Goal: Transaction & Acquisition: Purchase product/service

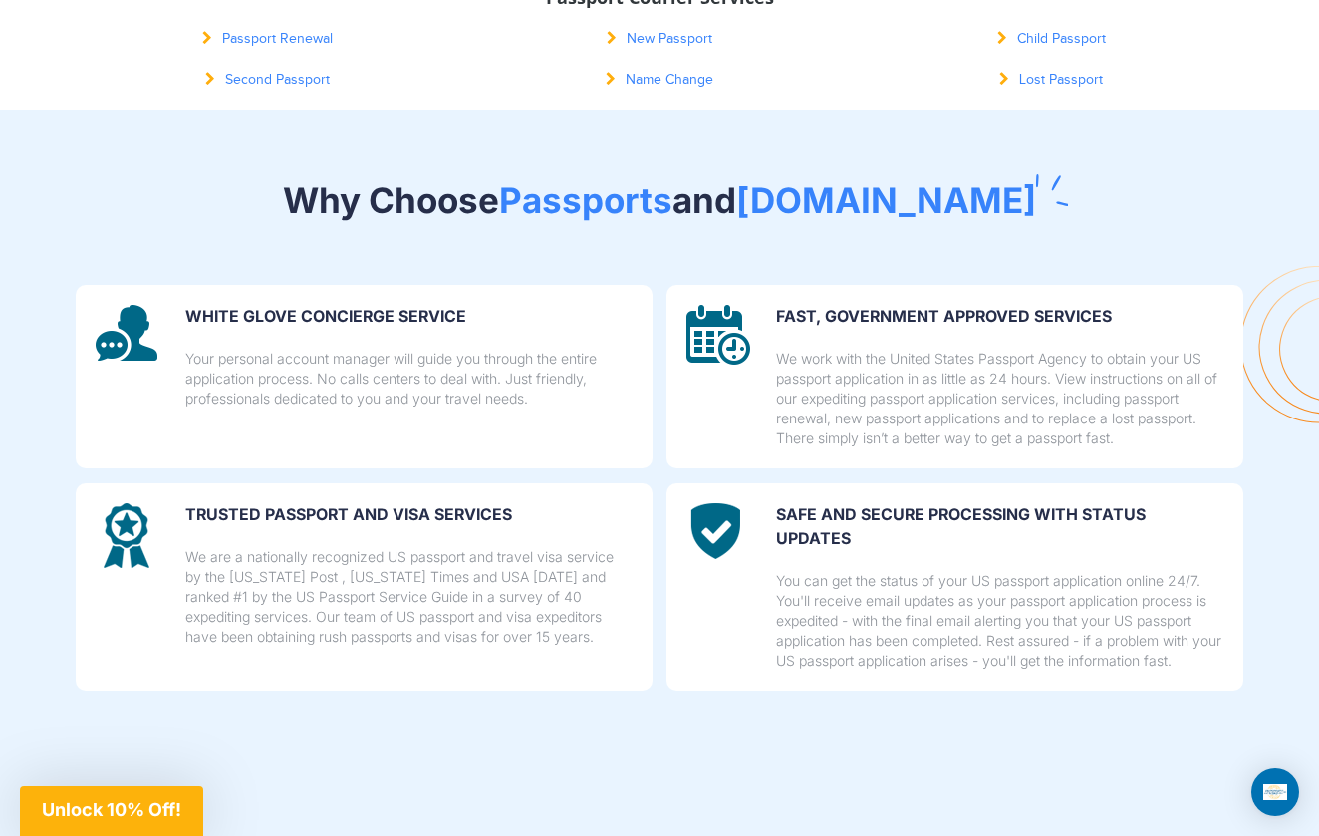
scroll to position [1306, 0]
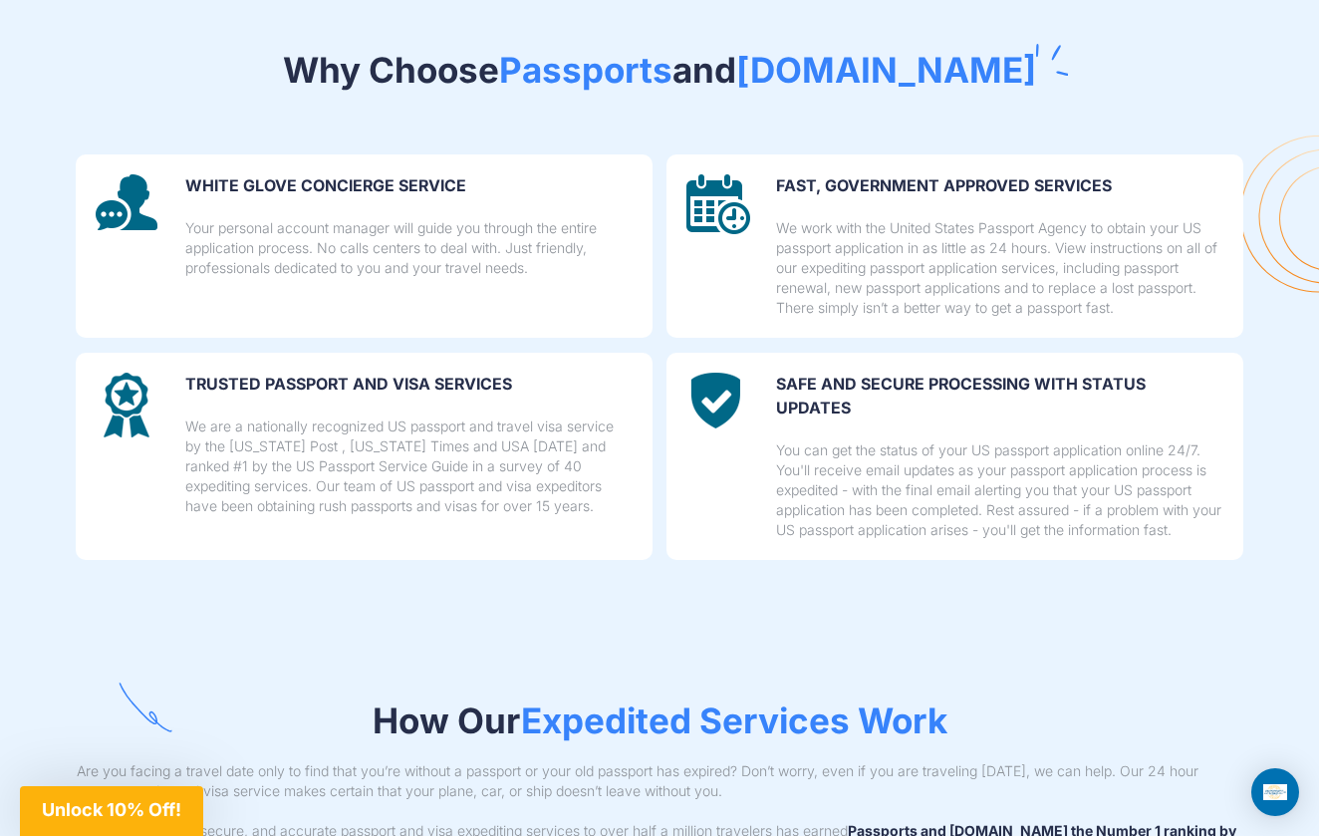
drag, startPoint x: 623, startPoint y: 386, endPoint x: 515, endPoint y: 226, distance: 193.1
click at [515, 226] on div "WHITE GLOVE CONCIERGE SERVICE Your personal account manager will guide you thro…" at bounding box center [659, 325] width 1195 height 469
click at [515, 226] on p "Your personal account manager will guide you through the entire application pro…" at bounding box center [408, 248] width 447 height 60
click at [540, 258] on p "Your personal account manager will guide you through the entire application pro…" at bounding box center [408, 248] width 447 height 60
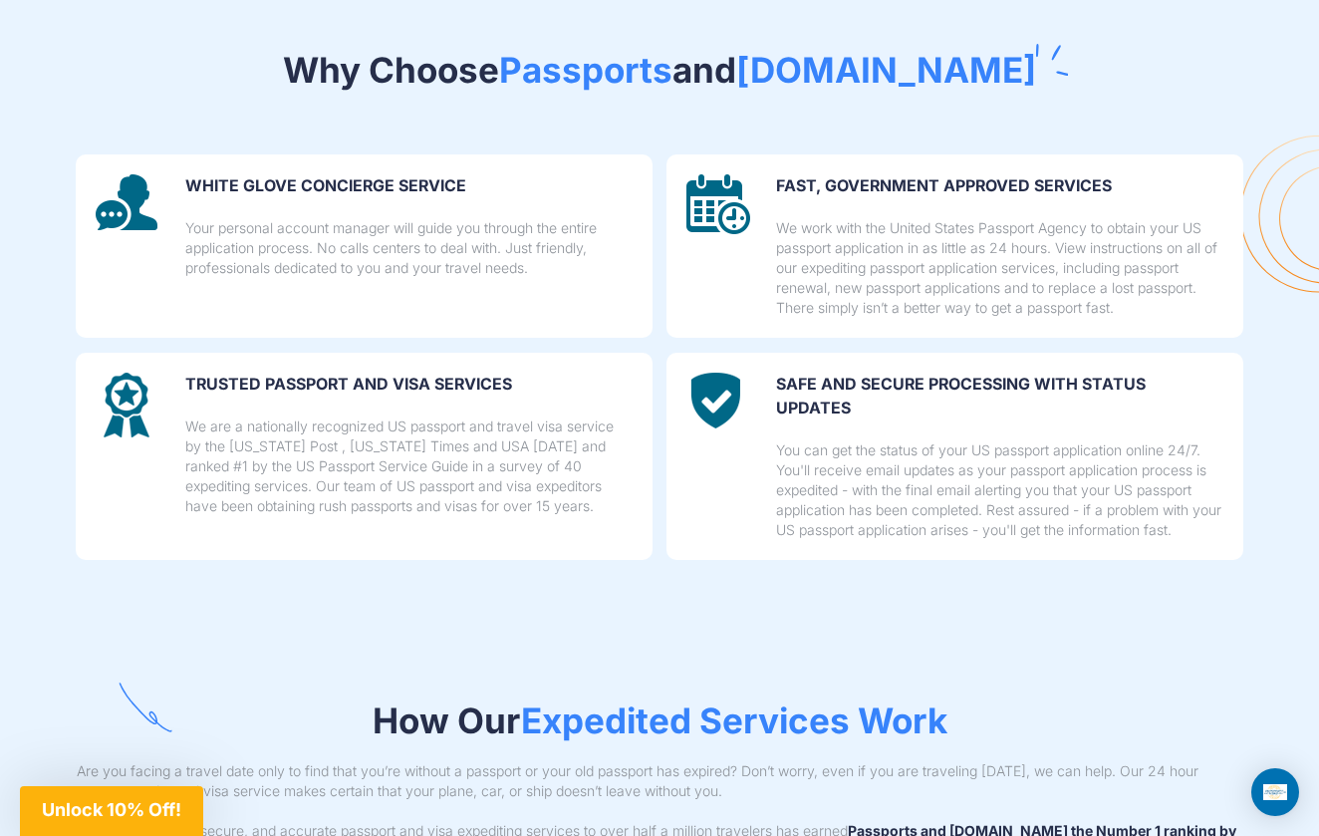
drag, startPoint x: 540, startPoint y: 258, endPoint x: 476, endPoint y: 112, distance: 159.7
click at [476, 112] on div "WHITE GLOVE CONCIERGE SERVICE Your personal account manager will guide you thro…" at bounding box center [659, 325] width 1195 height 469
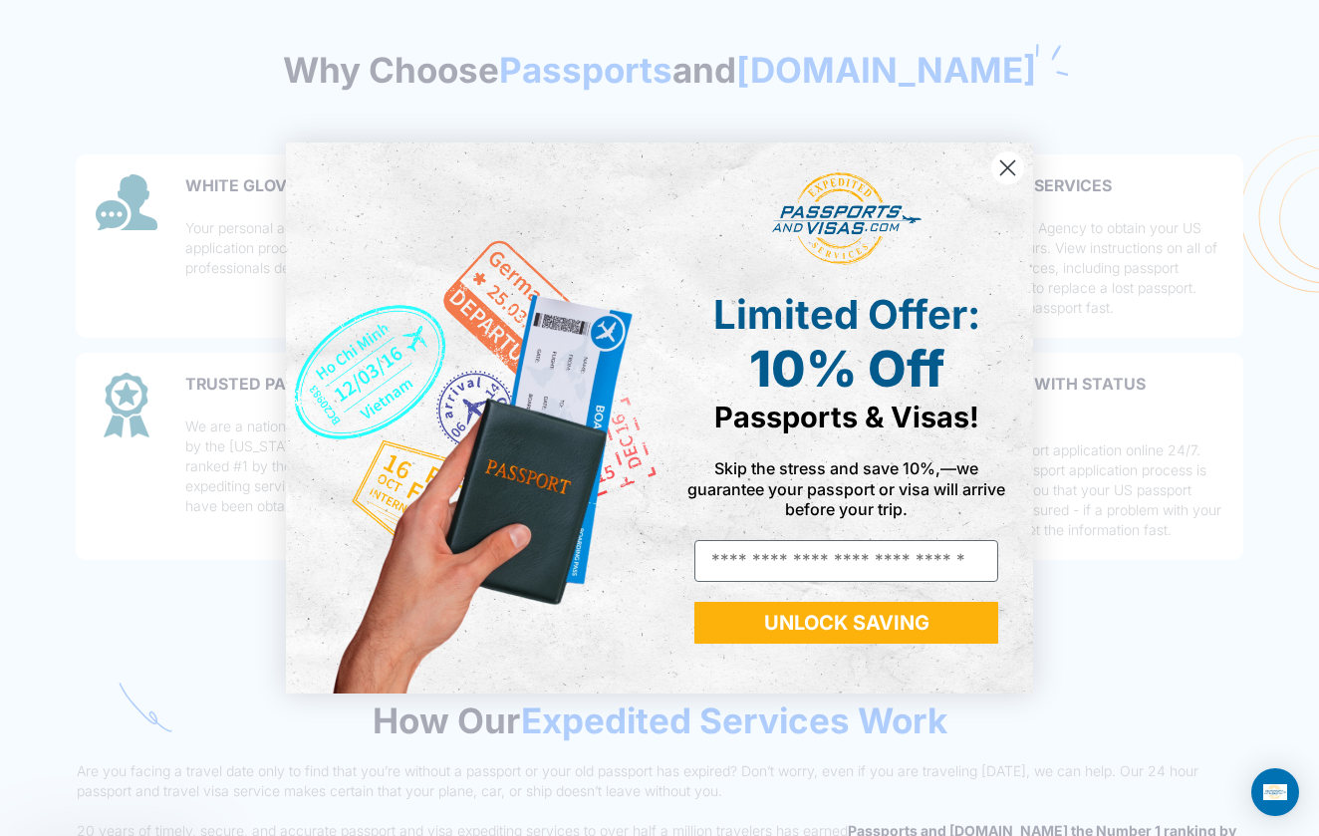
click at [540, 184] on div "Close dialog Limited Offer: 10% Off Passports & Visas! Skip the stress and save…" at bounding box center [659, 418] width 747 height 591
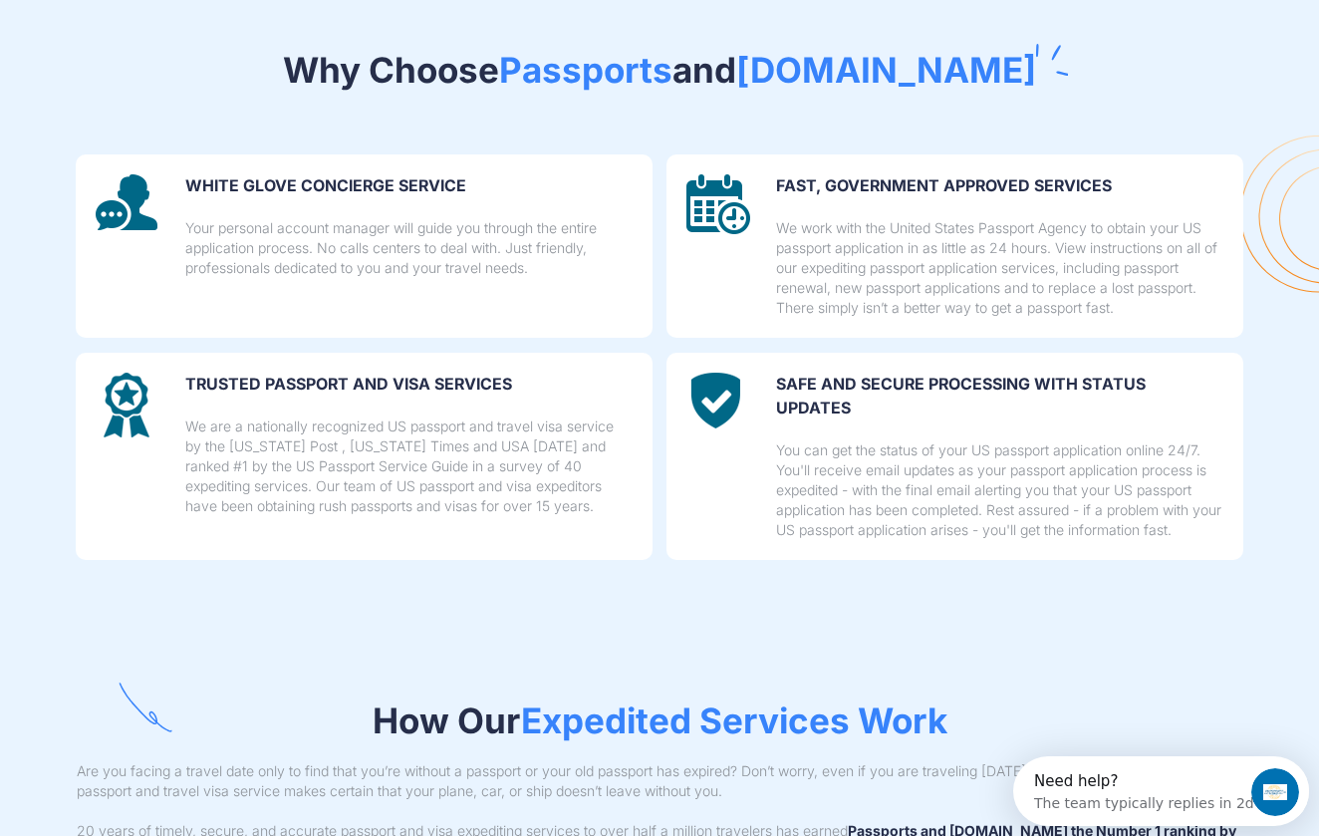
scroll to position [0, 0]
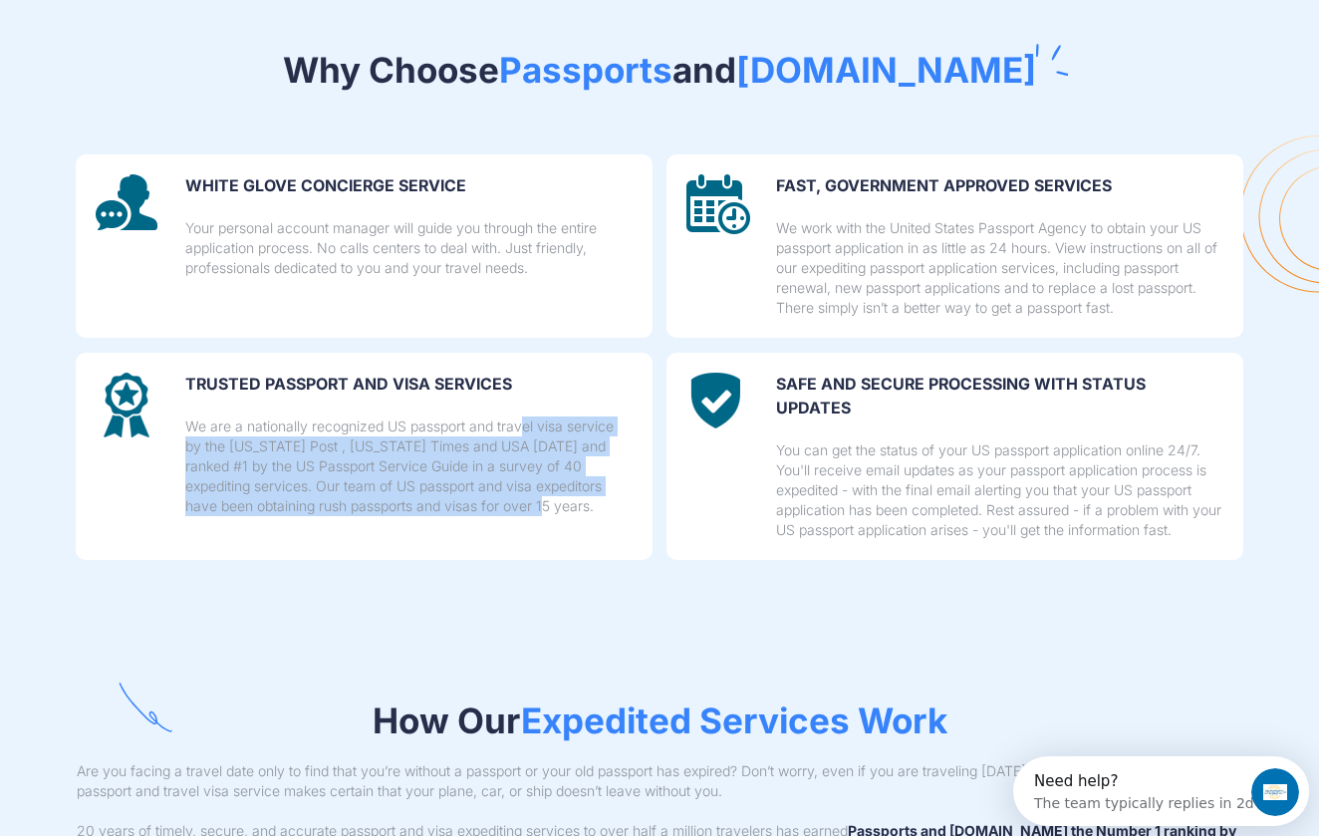
drag, startPoint x: 457, startPoint y: 422, endPoint x: 498, endPoint y: 495, distance: 83.4
click at [498, 495] on p "We are a nationally recognized US passport and travel visa service by the Washi…" at bounding box center [408, 466] width 447 height 100
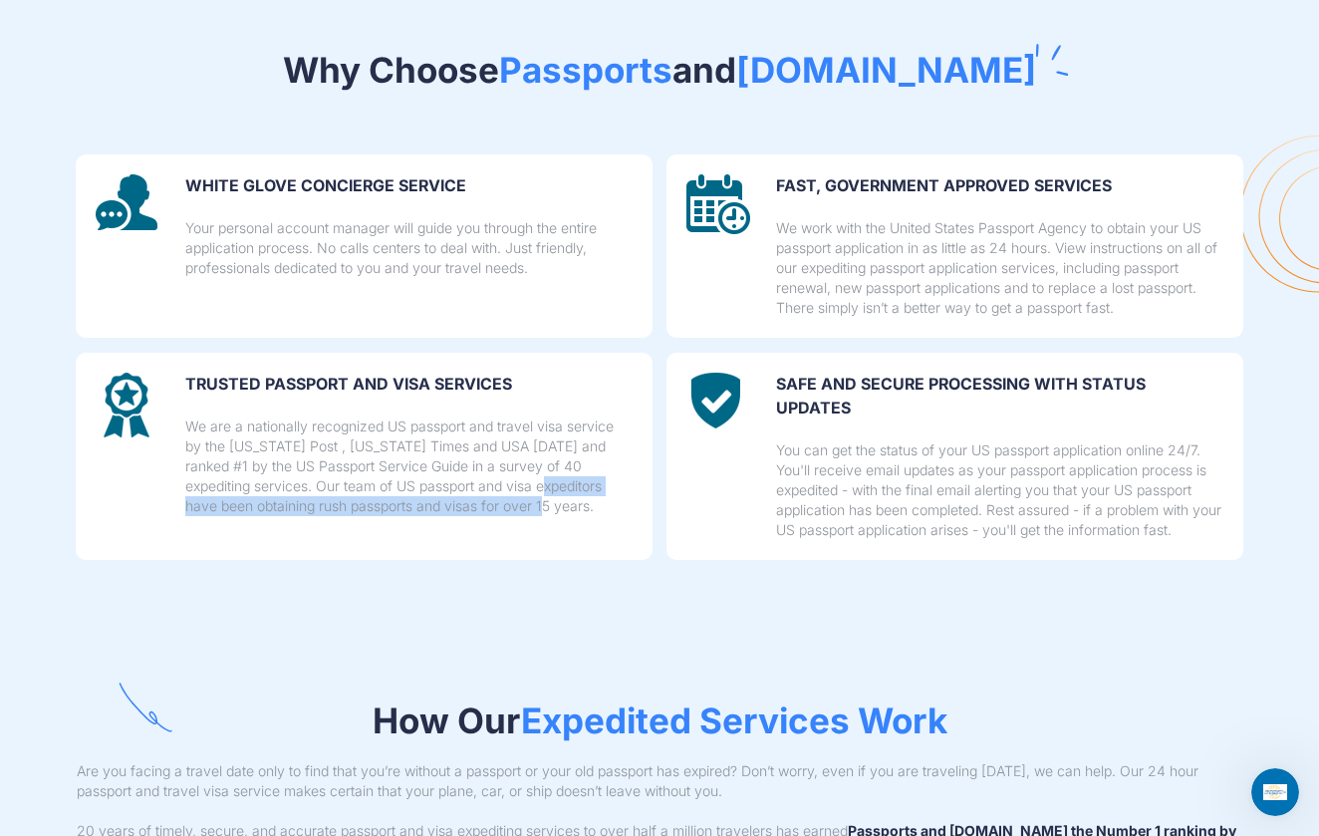
drag, startPoint x: 498, startPoint y: 495, endPoint x: 497, endPoint y: 466, distance: 28.9
click at [497, 466] on p "We are a nationally recognized US passport and travel visa service by the Washi…" at bounding box center [408, 466] width 447 height 100
click at [526, 435] on p "We are a nationally recognized US passport and travel visa service by the Washi…" at bounding box center [408, 466] width 447 height 100
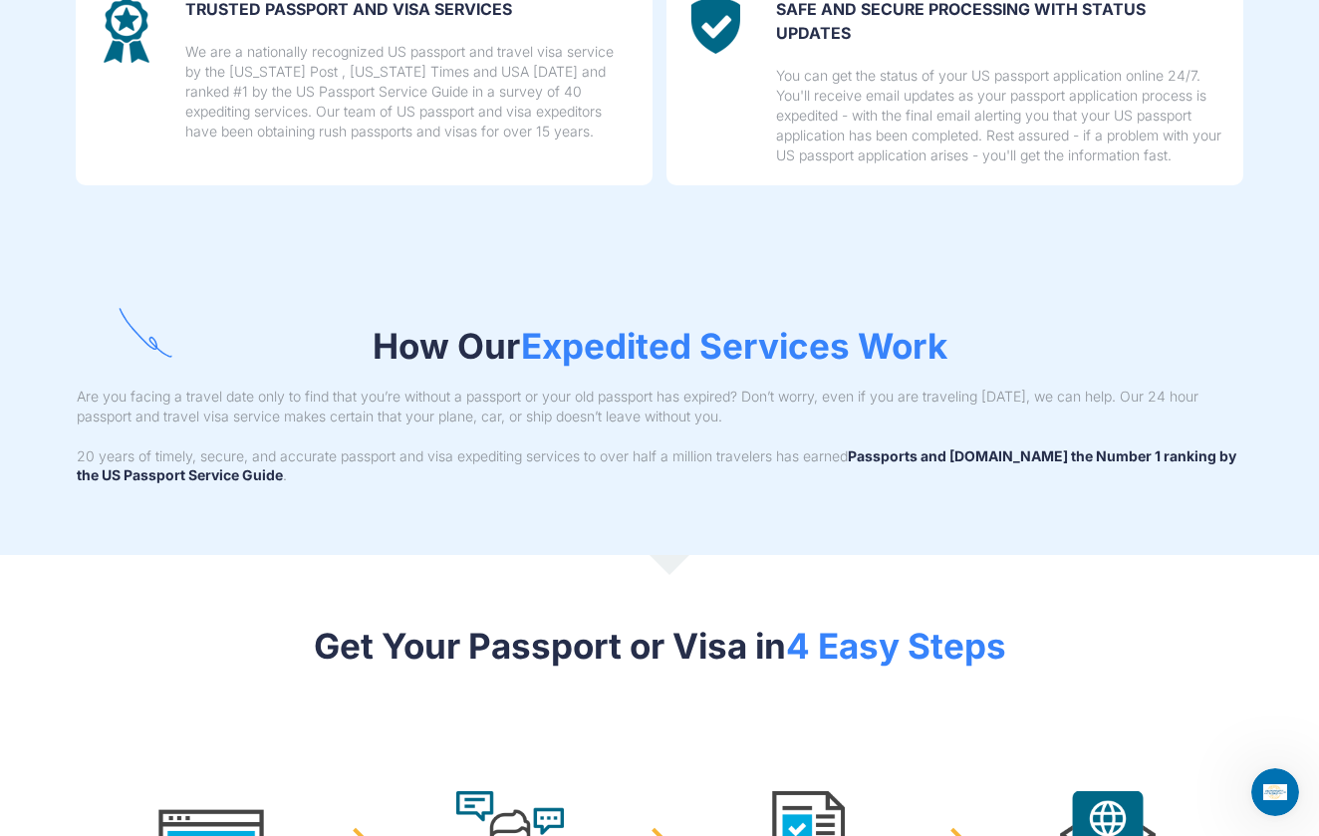
scroll to position [1745, 0]
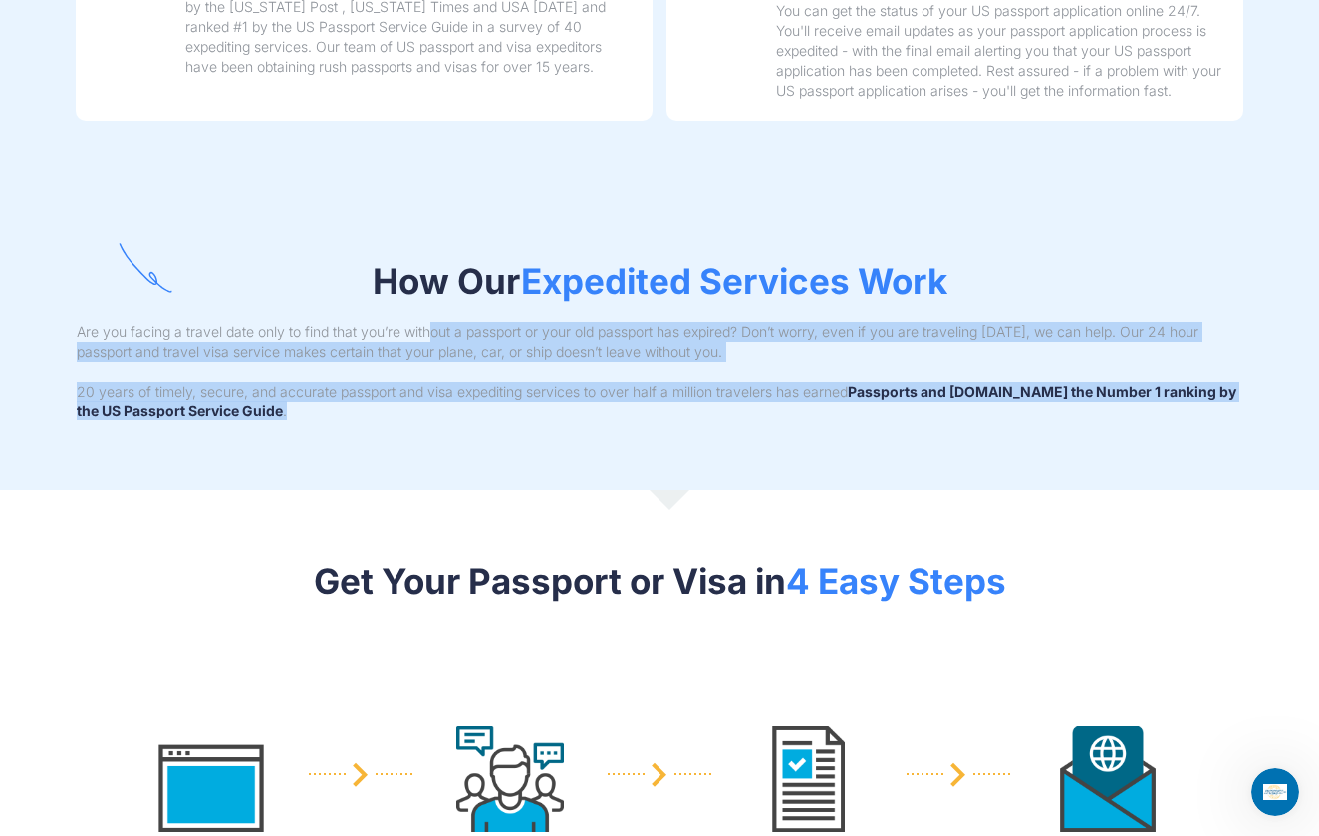
drag, startPoint x: 509, startPoint y: 418, endPoint x: 435, endPoint y: 293, distance: 145.5
click at [435, 293] on section "How Our Expedited Services Work Are you facing a travel date only to find that …" at bounding box center [659, 340] width 1319 height 301
click at [439, 322] on p "Are you facing a travel date only to find that you’re without a passport or you…" at bounding box center [659, 342] width 1165 height 40
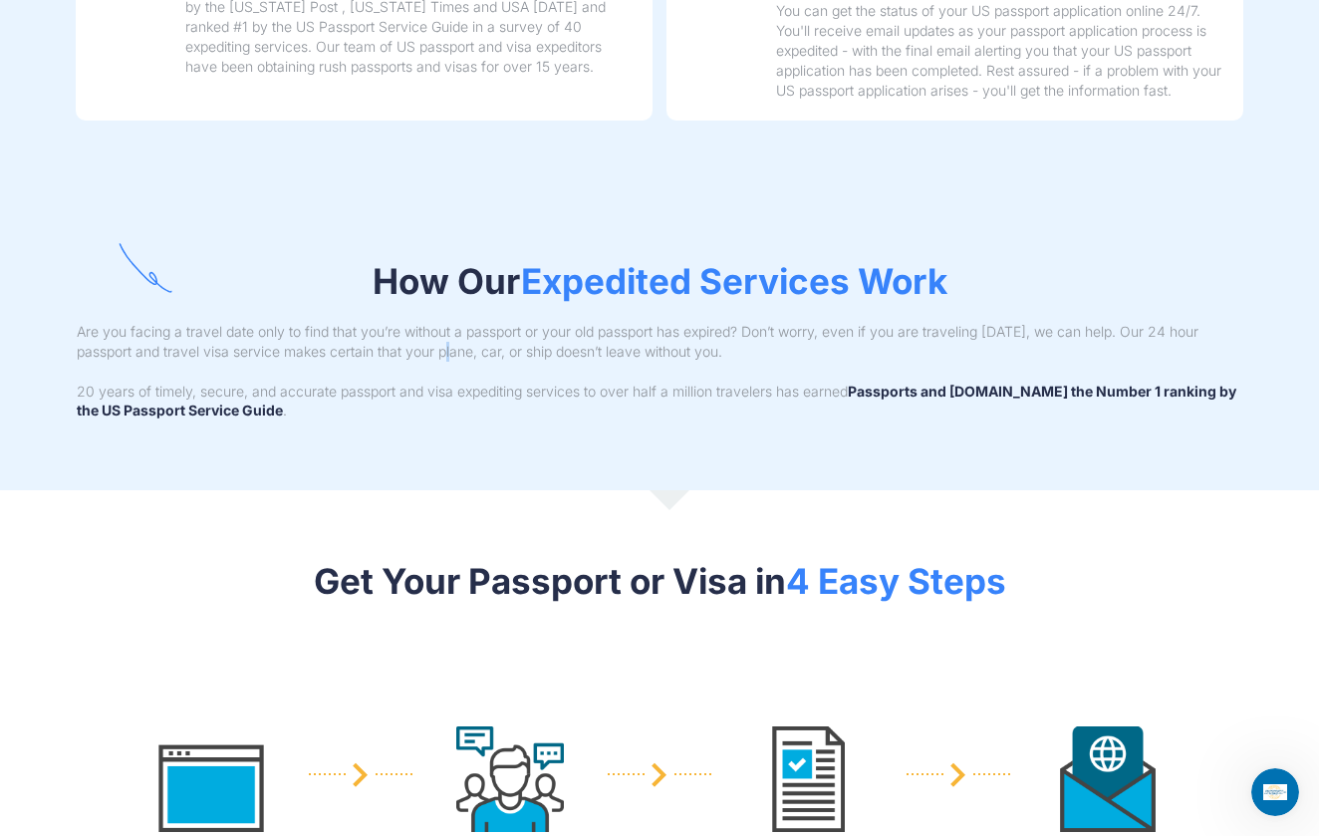
click at [439, 322] on p "Are you facing a travel date only to find that you’re without a passport or you…" at bounding box center [659, 342] width 1165 height 40
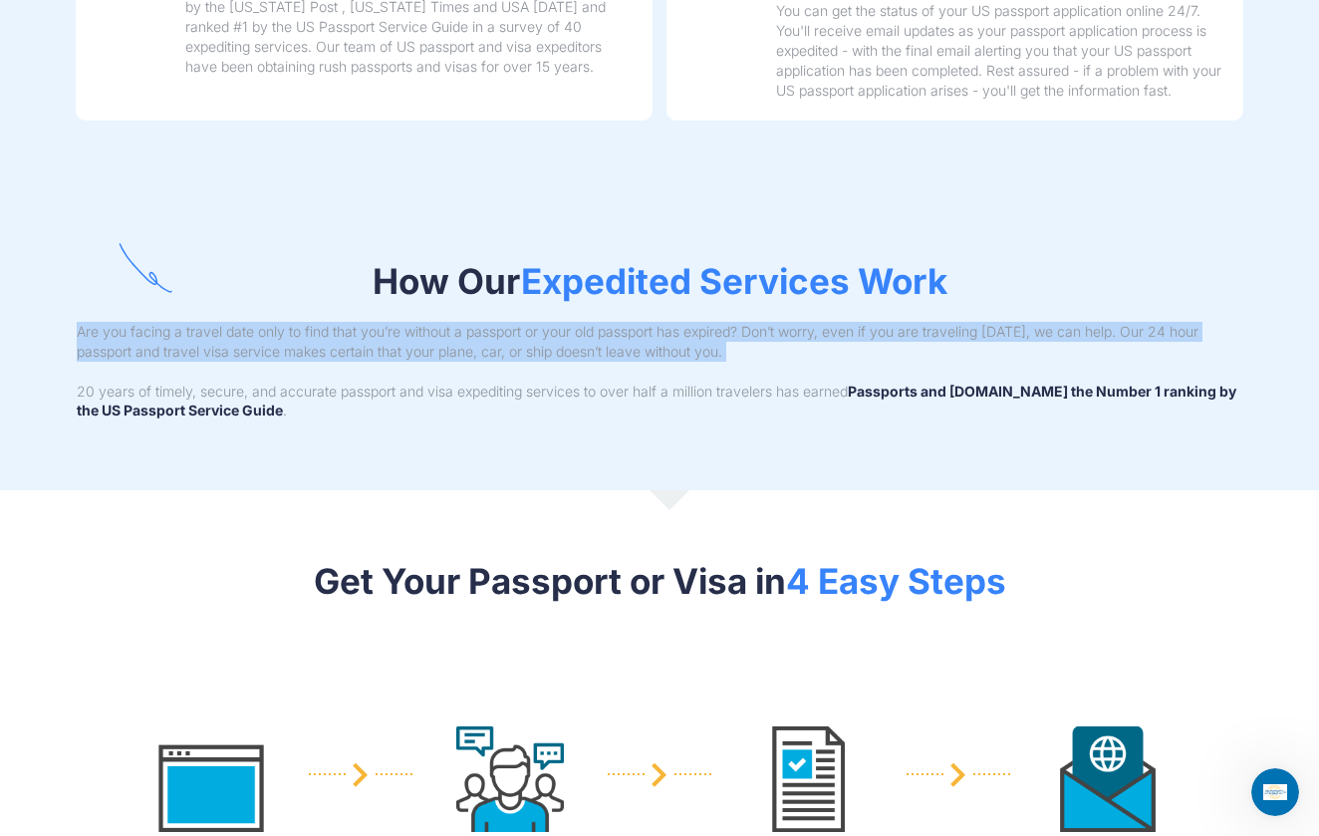
click at [439, 322] on p "Are you facing a travel date only to find that you’re without a passport or you…" at bounding box center [659, 342] width 1165 height 40
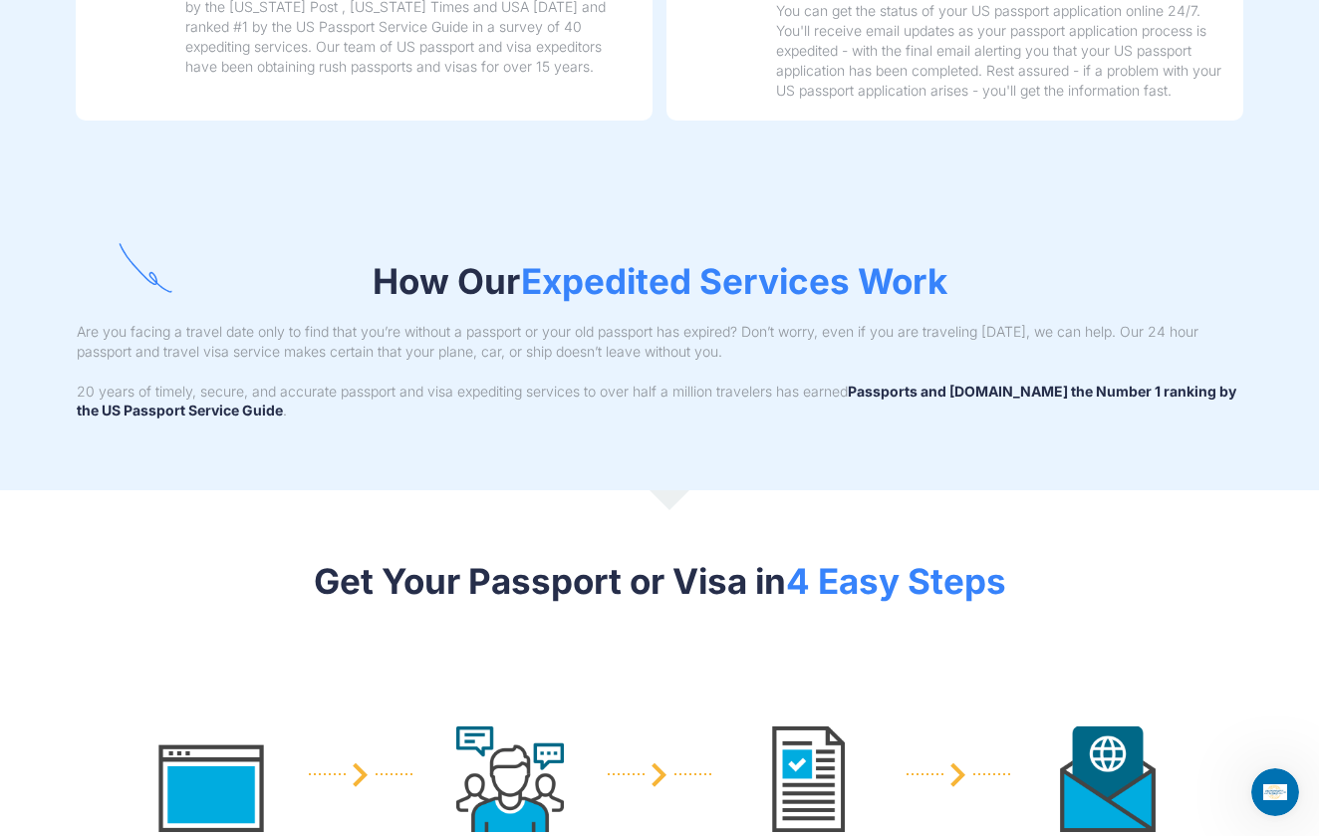
click at [439, 381] on p "20 years of timely, secure, and accurate passport and visa expediting services …" at bounding box center [659, 401] width 1165 height 40
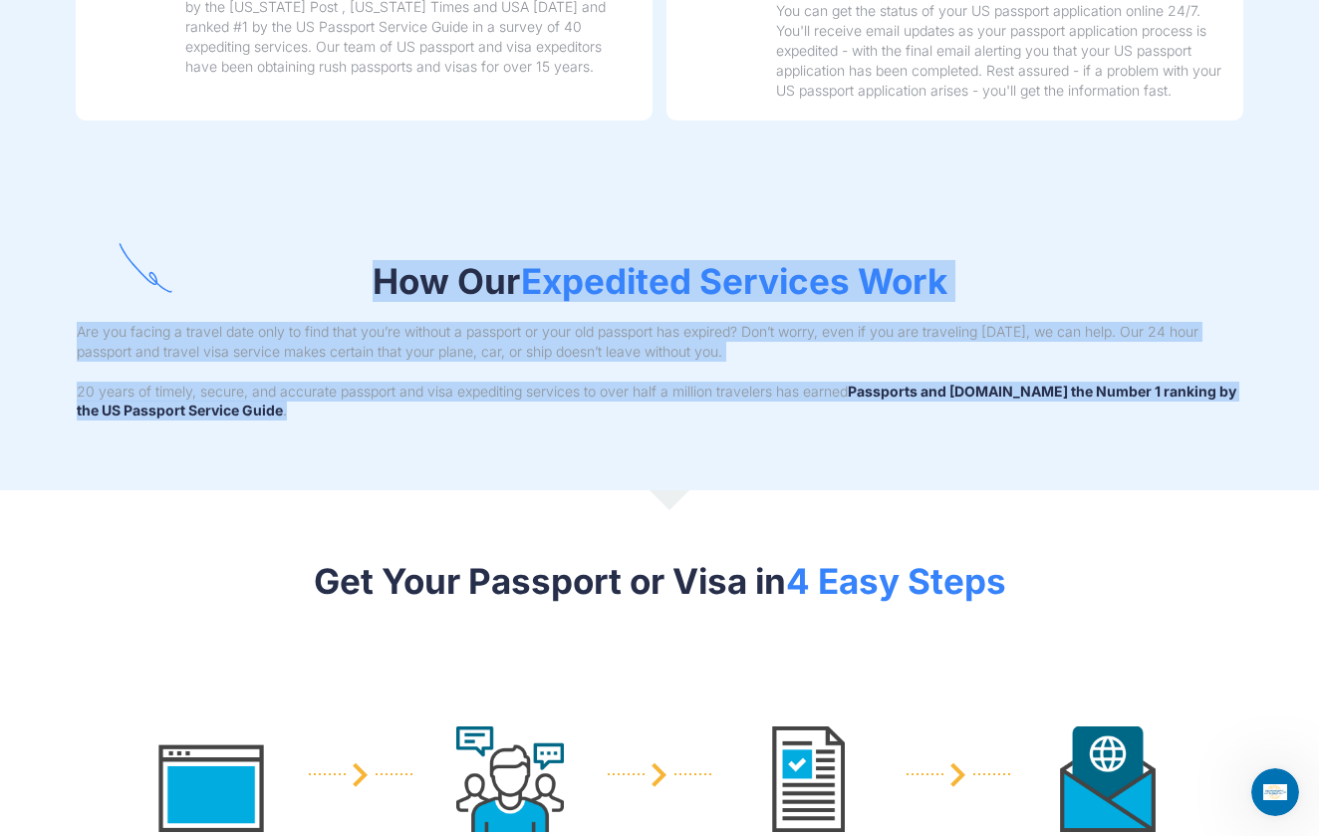
drag, startPoint x: 418, startPoint y: 385, endPoint x: 380, endPoint y: 187, distance: 201.8
click at [380, 190] on section "How Our Expedited Services Work Are you facing a travel date only to find that …" at bounding box center [659, 340] width 1319 height 301
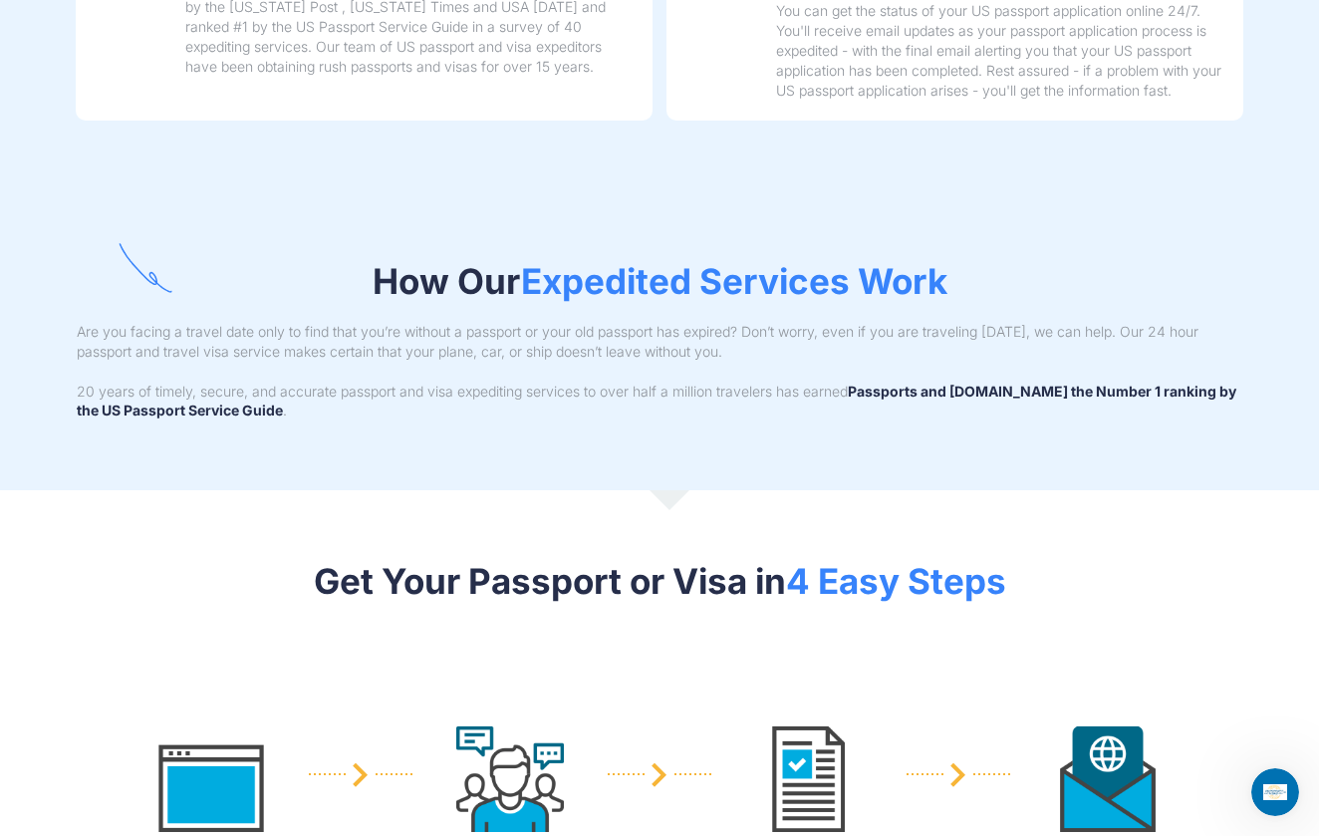
scroll to position [2188, 0]
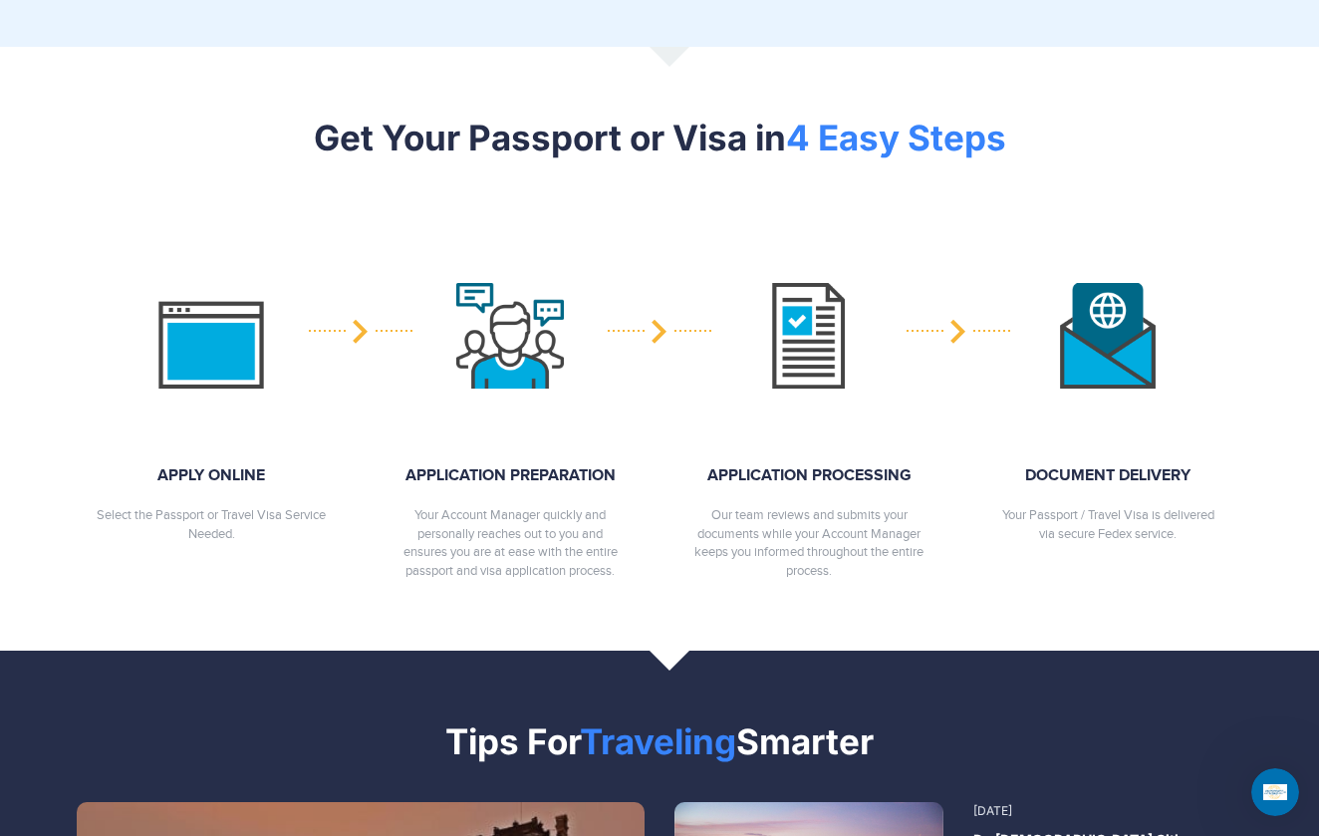
drag, startPoint x: 766, startPoint y: 427, endPoint x: 840, endPoint y: 579, distance: 168.4
click at [843, 579] on section "Get Your Passport or Visa in 4 Easy Steps APPLY ONLINE Select the Passport or T…" at bounding box center [659, 348] width 1319 height 603
click at [840, 579] on section "Get Your Passport or Visa in 4 Easy Steps APPLY ONLINE Select the Passport or T…" at bounding box center [659, 348] width 1319 height 603
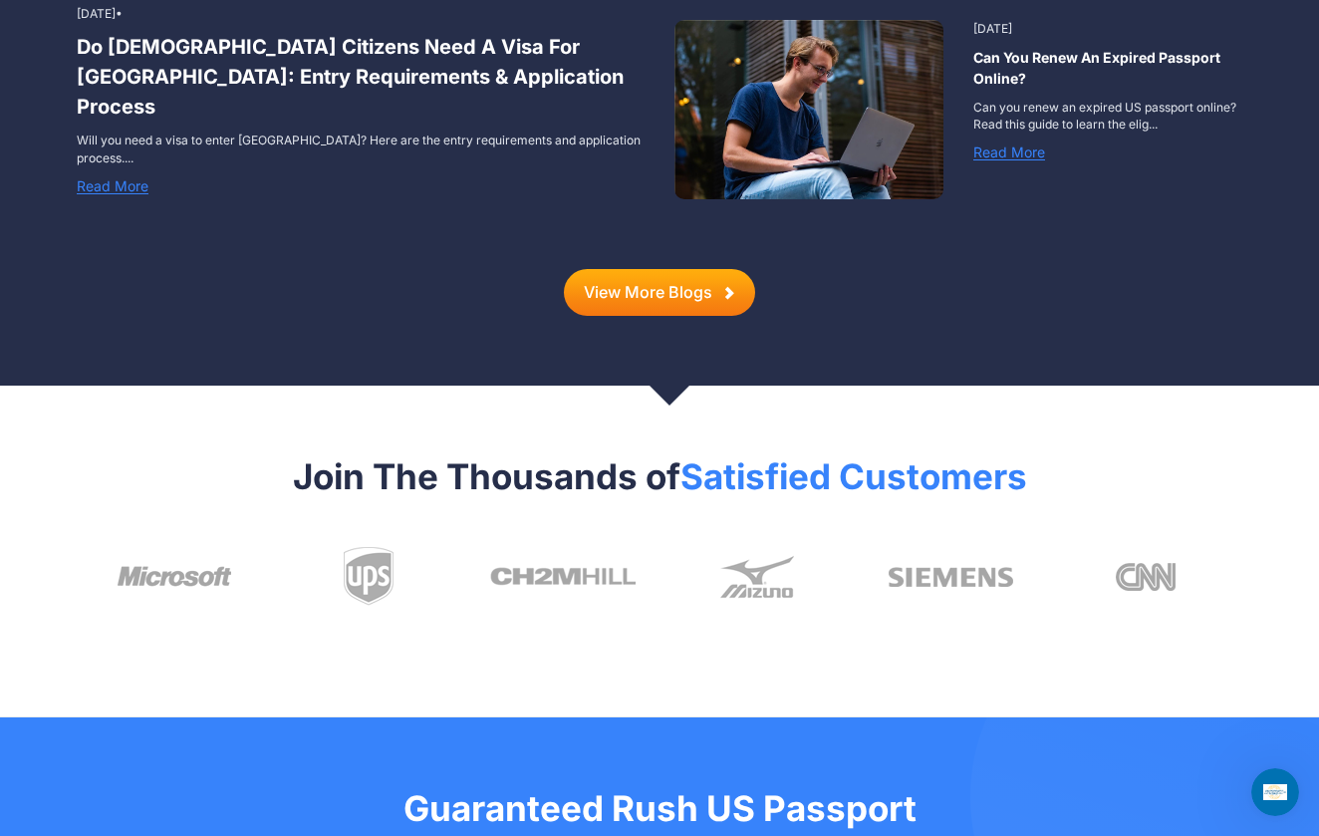
scroll to position [2991, 0]
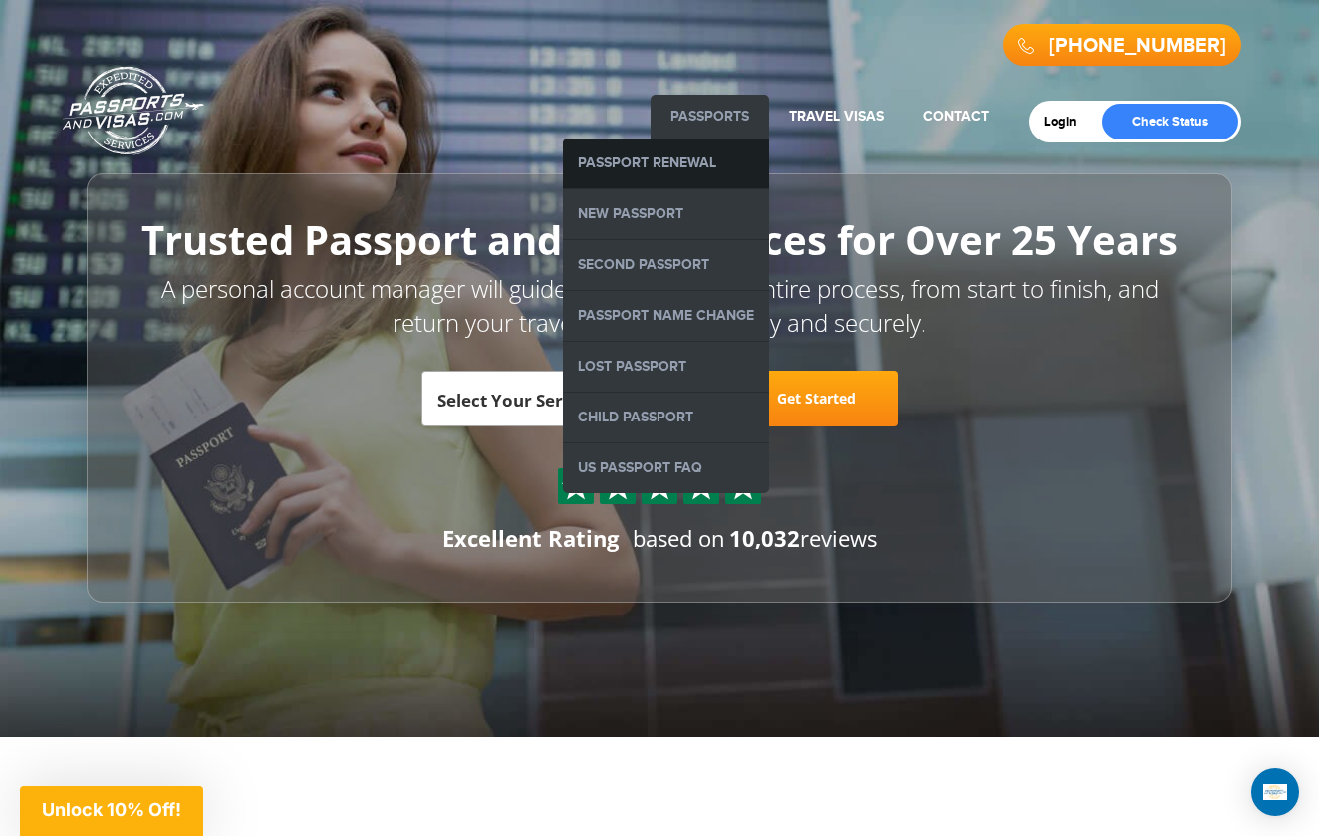
click at [654, 149] on link "Passport Renewal" at bounding box center [666, 163] width 206 height 50
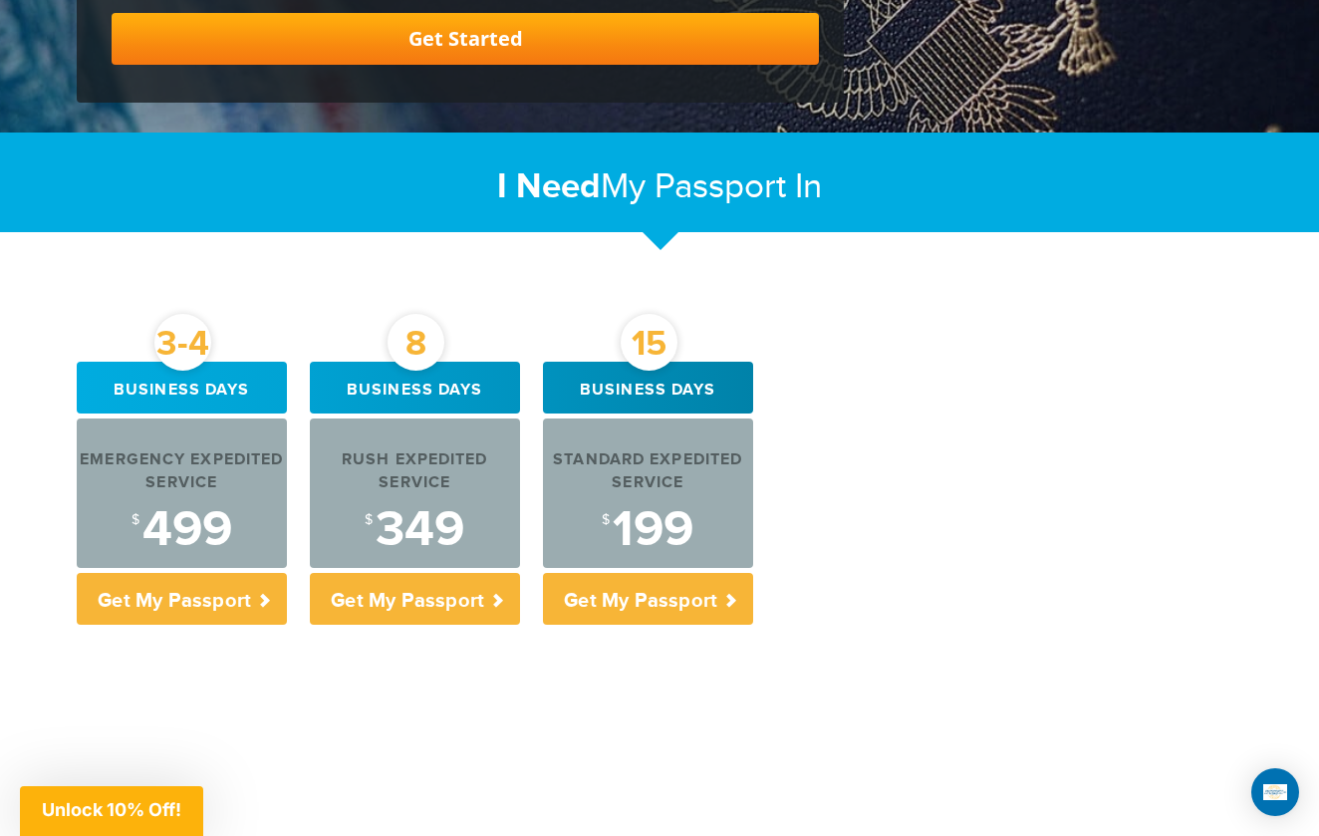
scroll to position [678, 0]
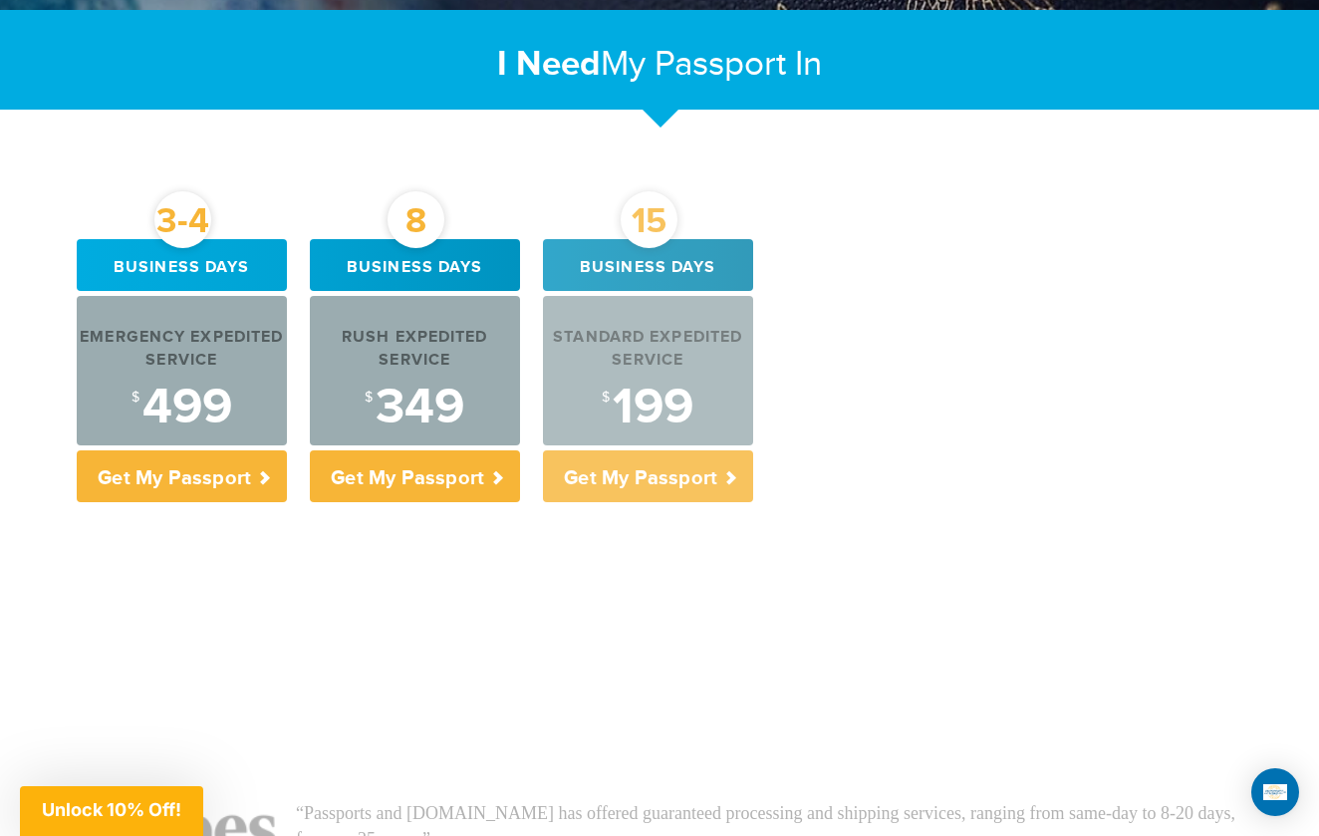
click at [628, 370] on div "Standard Expedited Service $ 199" at bounding box center [648, 370] width 210 height 149
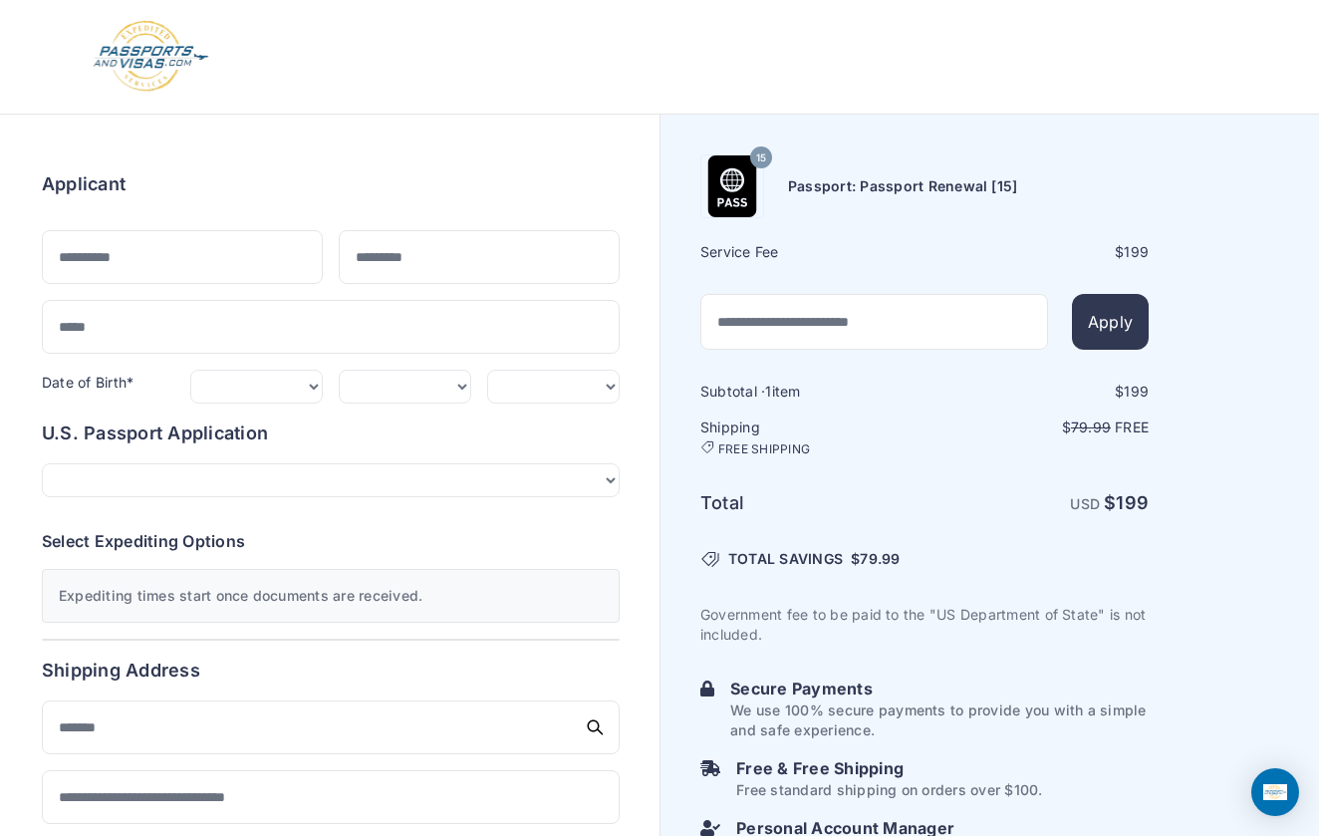
drag, startPoint x: 813, startPoint y: 458, endPoint x: 813, endPoint y: 401, distance: 56.8
click at [813, 401] on div "Subtotal · 1 item $ 199 Shipping FREE SHIPPING $ 79.99 Free Total USD $ 199 $" at bounding box center [924, 630] width 448 height 498
click at [813, 401] on h6 "Subtotal · 1 item" at bounding box center [811, 391] width 222 height 20
drag, startPoint x: 813, startPoint y: 401, endPoint x: 925, endPoint y: 622, distance: 247.2
click at [925, 622] on div "Subtotal · 1 item $ 199 Shipping FREE SHIPPING $ 79.99 Free Total USD $ 199 $" at bounding box center [924, 630] width 448 height 498
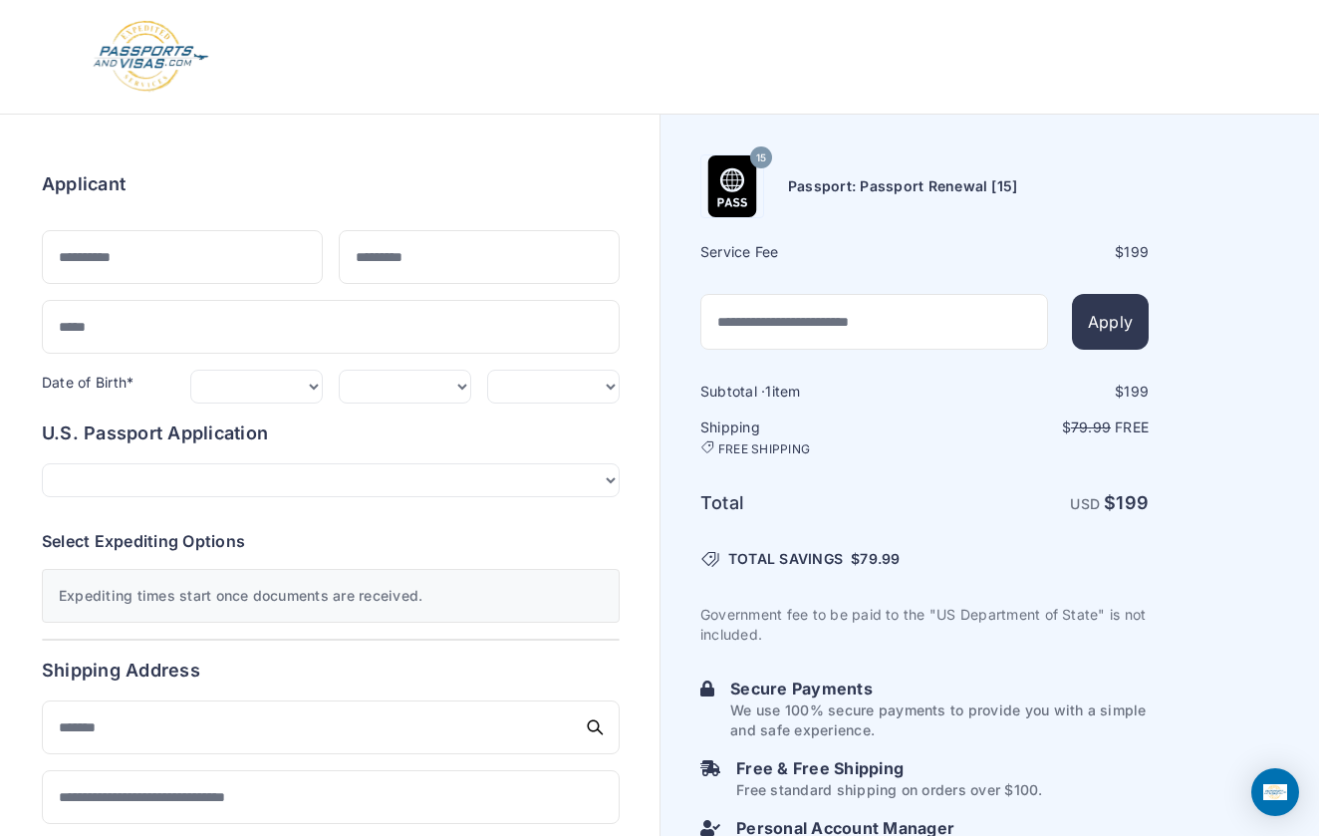
click at [937, 653] on div "Subtotal · 1 item $ 199 Shipping FREE SHIPPING $ 79.99 Free Total USD $ 199 $" at bounding box center [924, 630] width 448 height 498
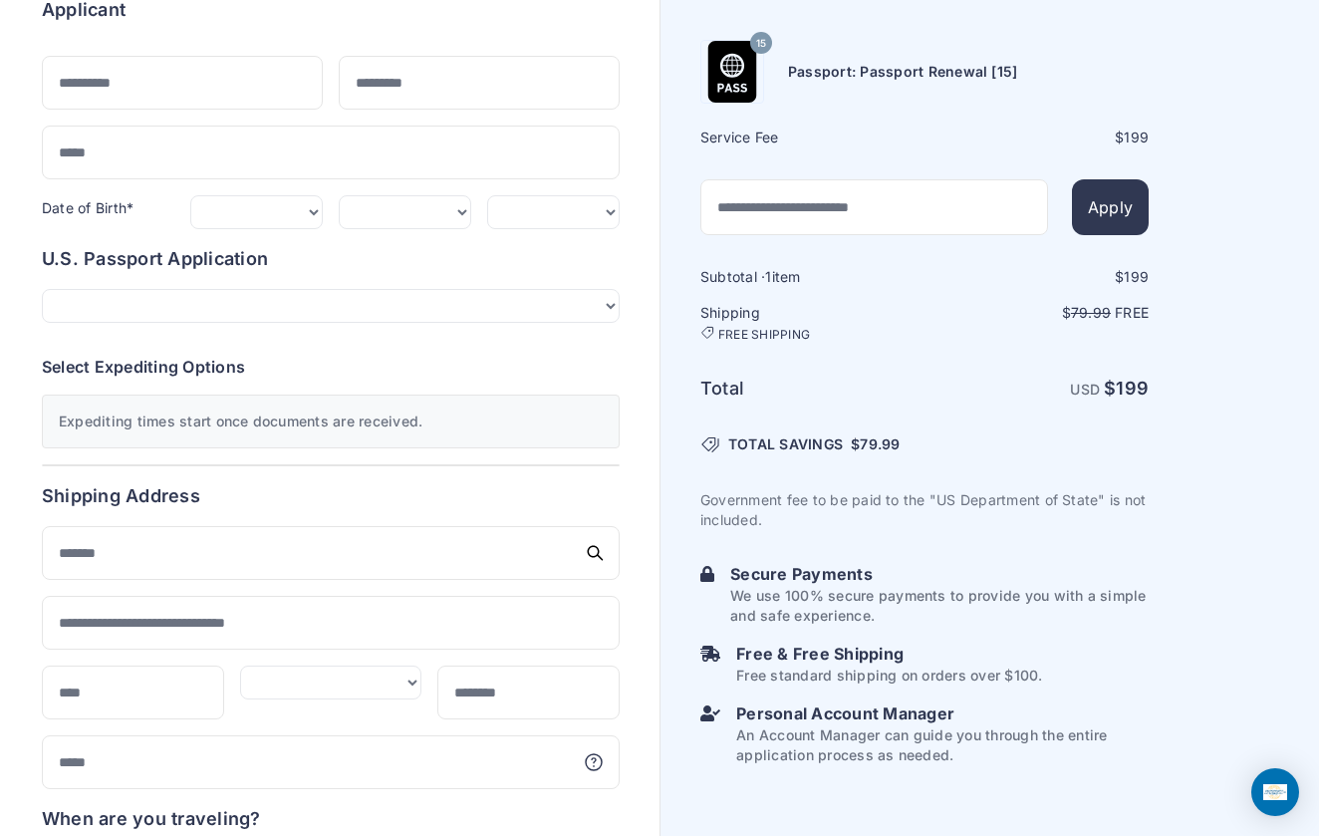
scroll to position [173, 0]
drag, startPoint x: 372, startPoint y: 389, endPoint x: 420, endPoint y: 402, distance: 50.5
click at [422, 402] on div "Expediting times start once documents are received." at bounding box center [331, 422] width 578 height 54
click at [420, 402] on div "Expediting times start once documents are received." at bounding box center [331, 422] width 578 height 54
drag, startPoint x: 420, startPoint y: 402, endPoint x: 383, endPoint y: 344, distance: 69.4
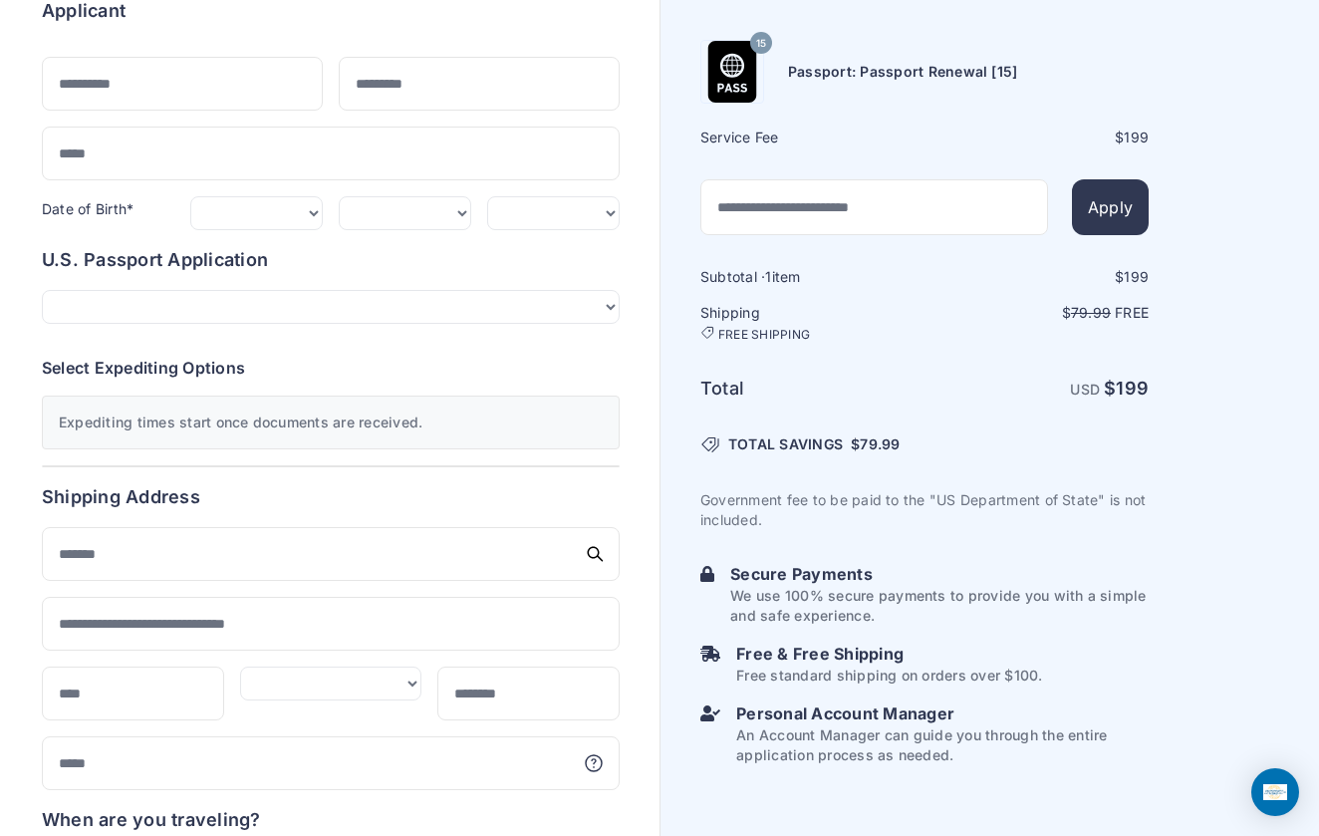
click at [383, 344] on div "**********" at bounding box center [331, 356] width 578 height 221
click at [394, 332] on div "**********" at bounding box center [331, 356] width 578 height 221
click at [400, 308] on div "**********" at bounding box center [331, 356] width 578 height 221
select select "*******"
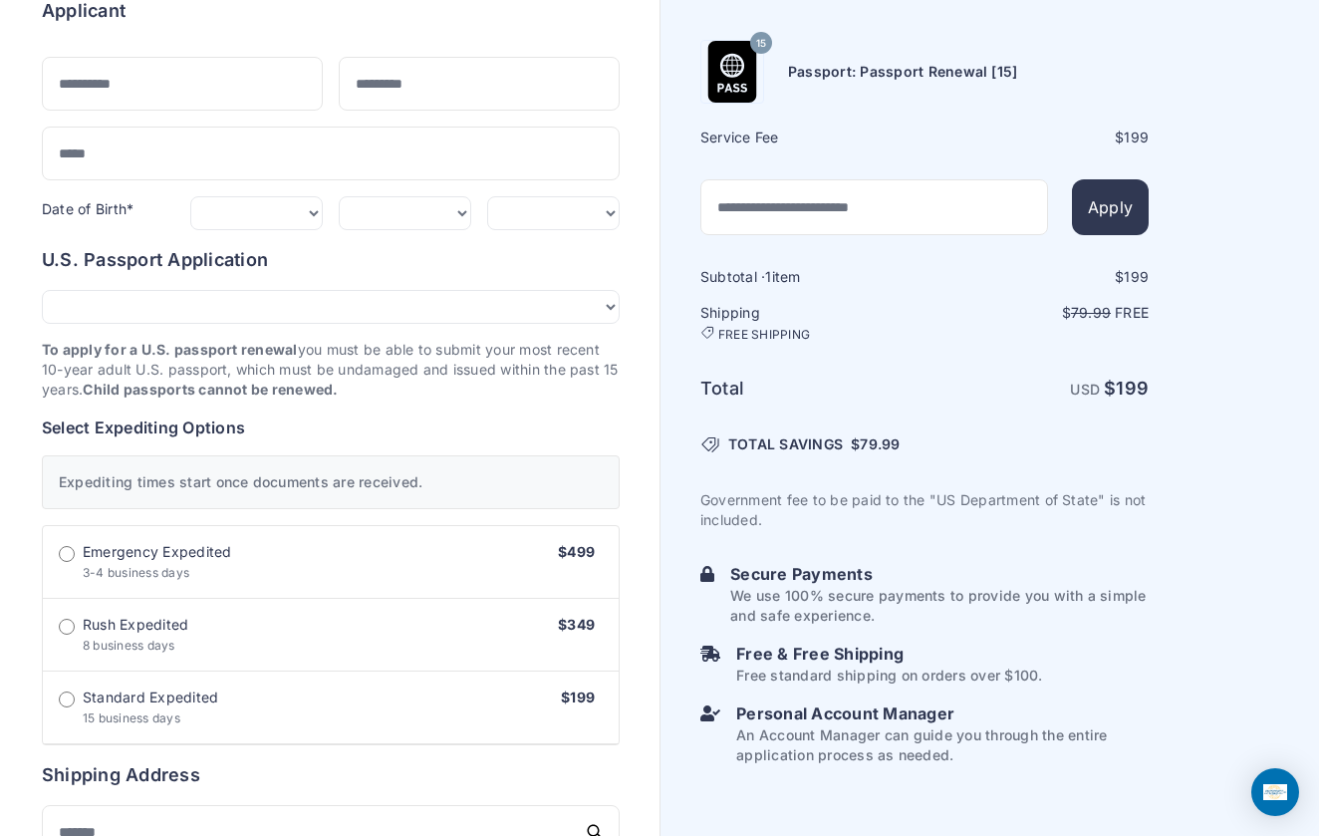
click at [359, 373] on p "To apply for a U.S. passport renewal you must be able to submit your most recen…" at bounding box center [331, 370] width 578 height 60
click at [319, 455] on div "Expediting times start once documents are received." at bounding box center [331, 482] width 578 height 54
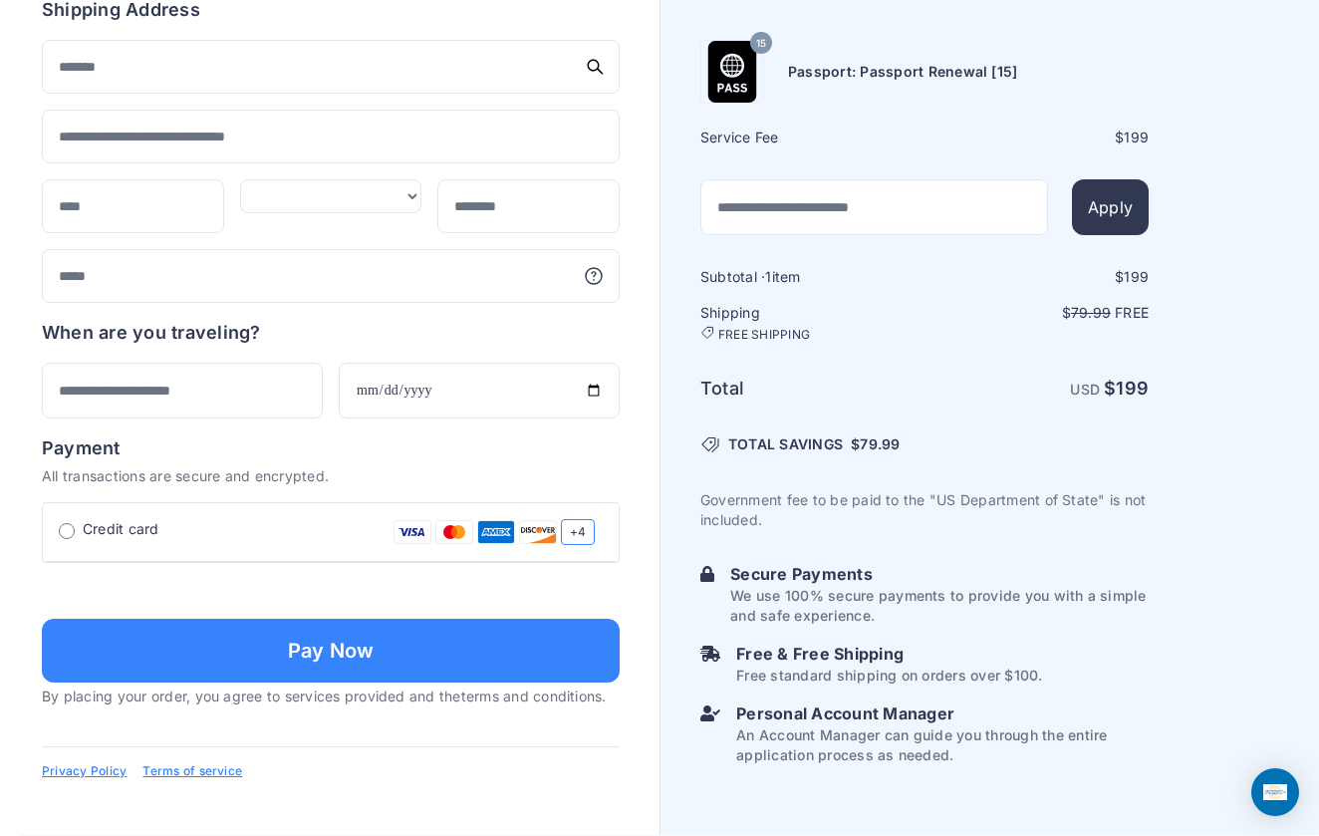
scroll to position [1127, 0]
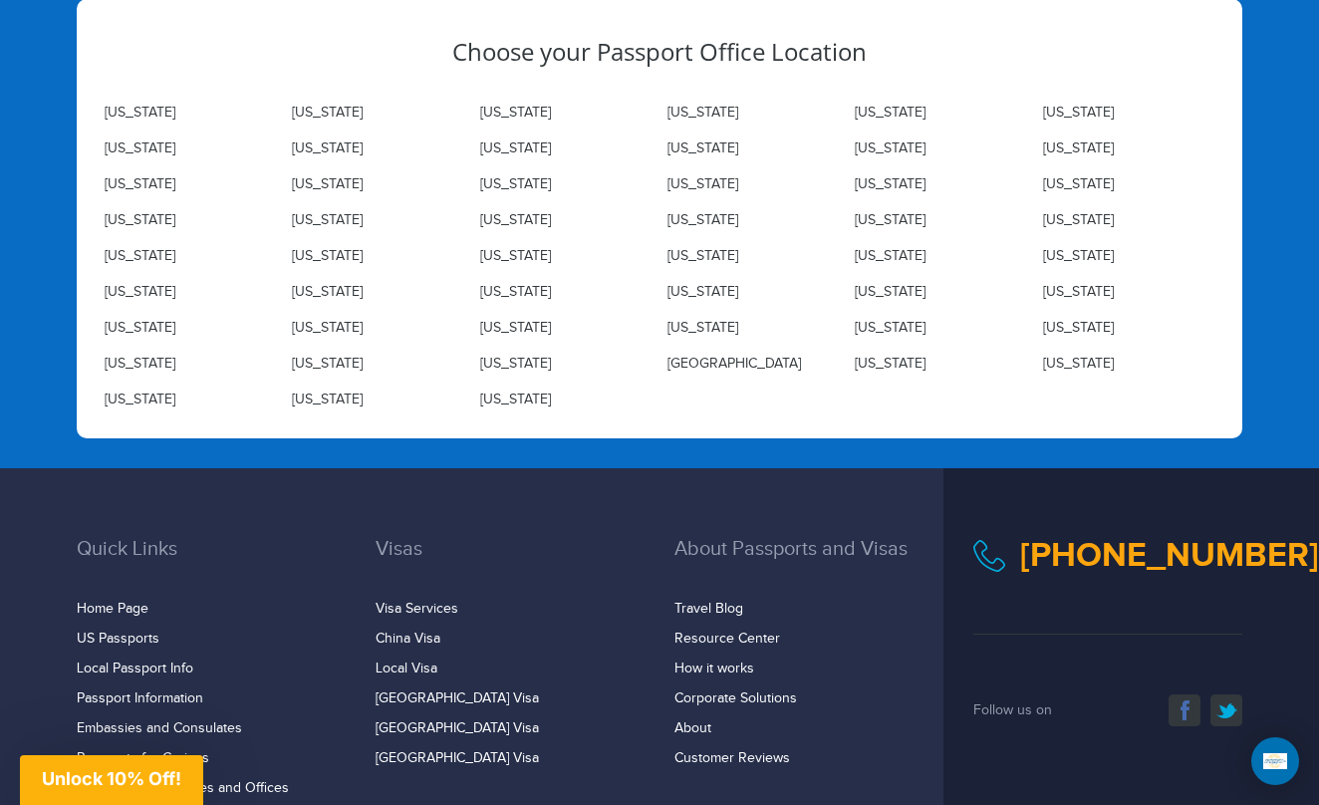
scroll to position [6998, 0]
